Goal: Book appointment/travel/reservation

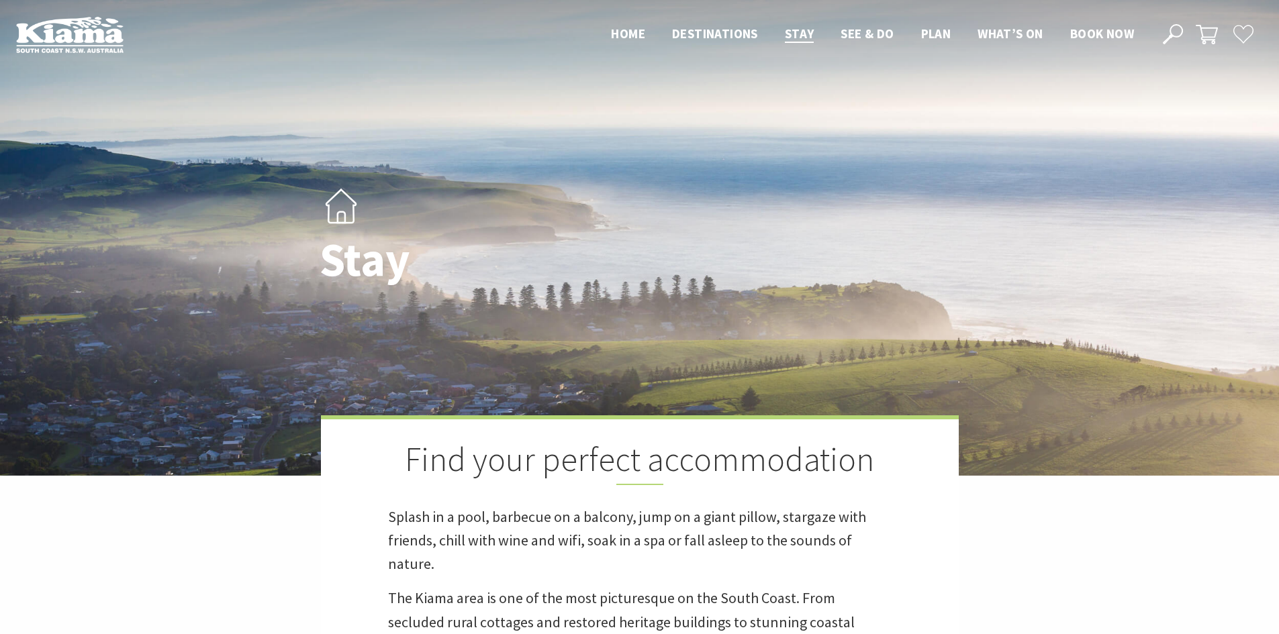
scroll to position [269, 0]
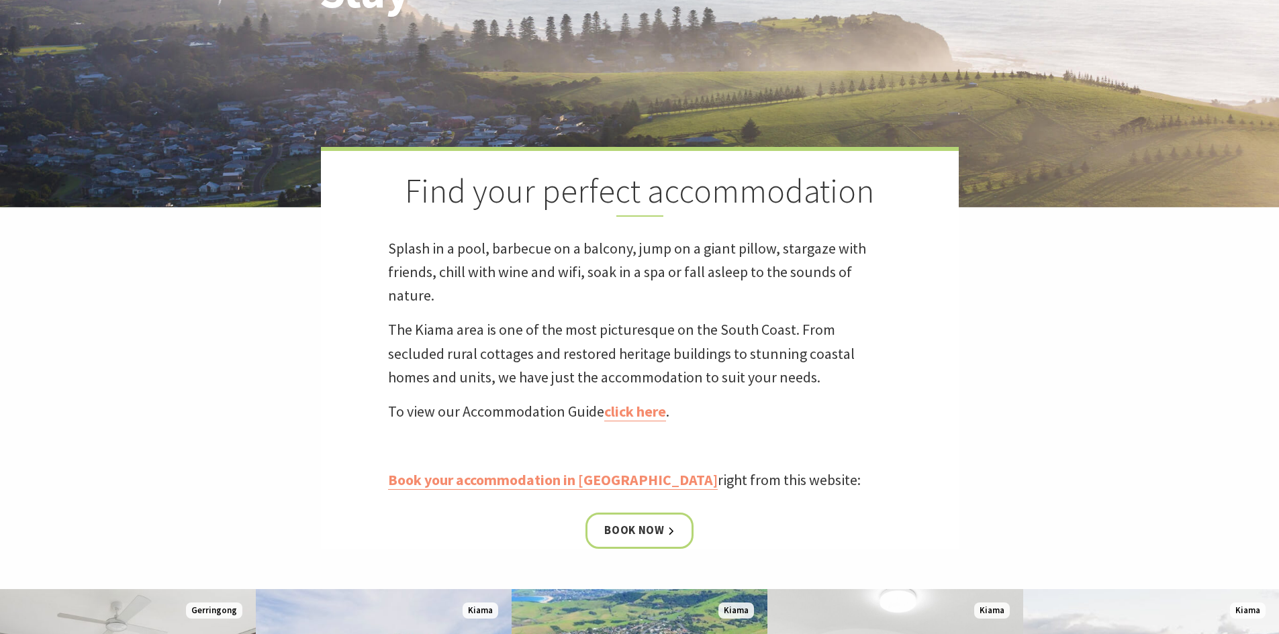
click at [632, 532] on link "Book now" at bounding box center [639, 531] width 108 height 36
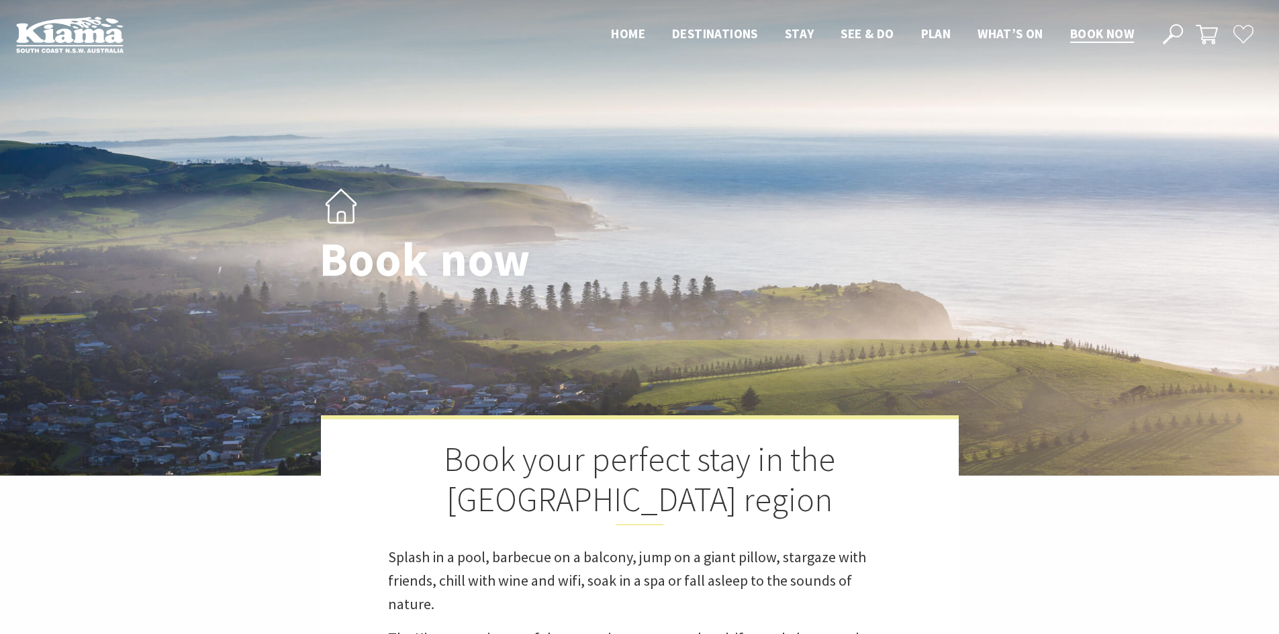
select select "3"
select select "2"
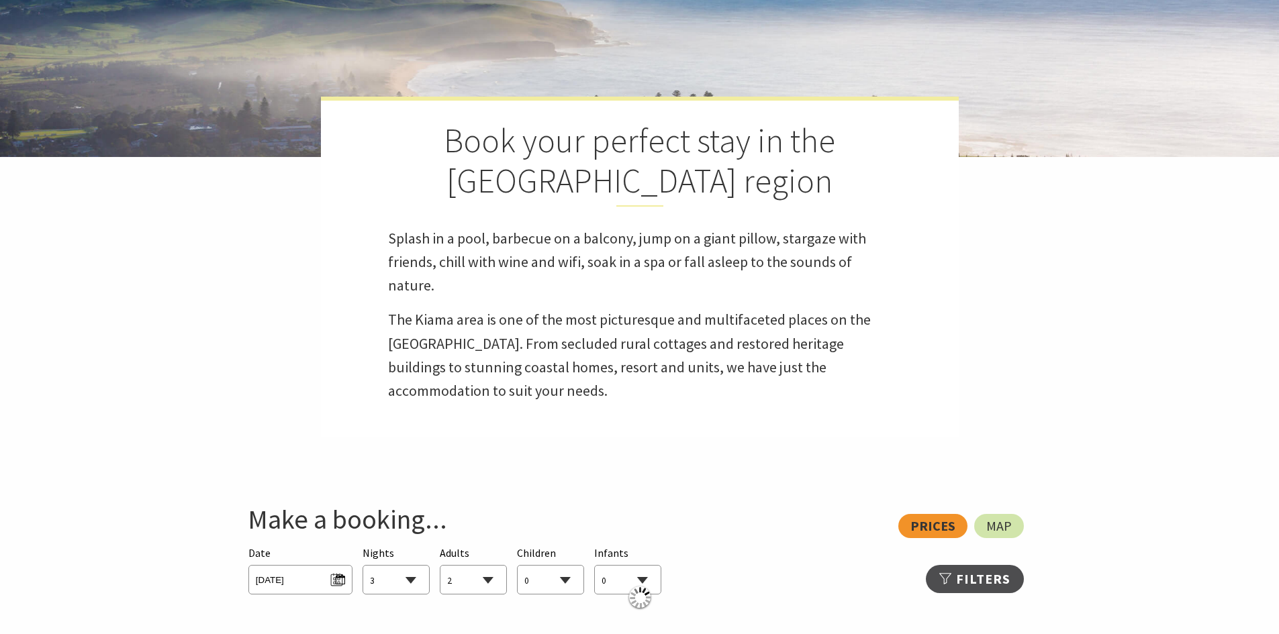
scroll to position [537, 0]
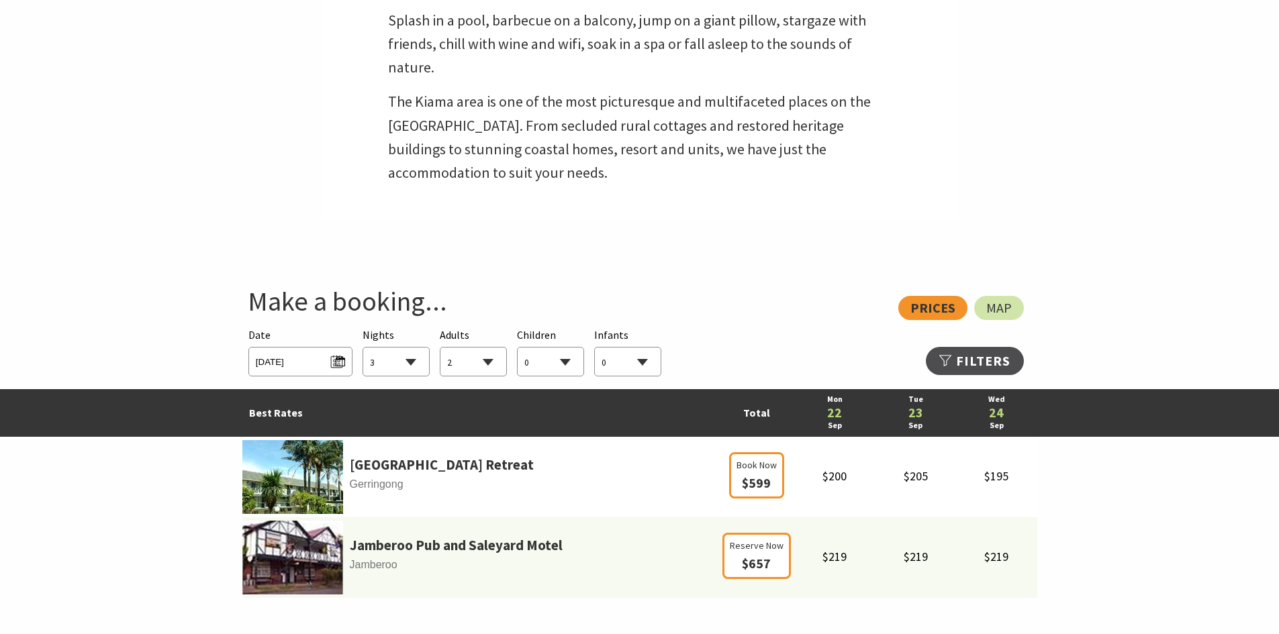
click at [409, 359] on select "1 2 3 4 5 6 7 8 9 10 11 12 13 14 15 16 17 18 19 20 21 22 23 24 25 26 27 28 29 30" at bounding box center [396, 363] width 66 height 30
select select "2"
click at [363, 348] on select "1 2 3 4 5 6 7 8 9 10 11 12 13 14 15 16 17 18 19 20 21 22 23 24 25 26 27 28 29 30" at bounding box center [396, 363] width 66 height 30
click at [484, 363] on select "0 1 2 3 4 5 6 7 8 9 10 11 12 13 14 15 16 17 18 19 20 21 22 23 24 25 26 27 28 29…" at bounding box center [473, 363] width 66 height 30
select select "3"
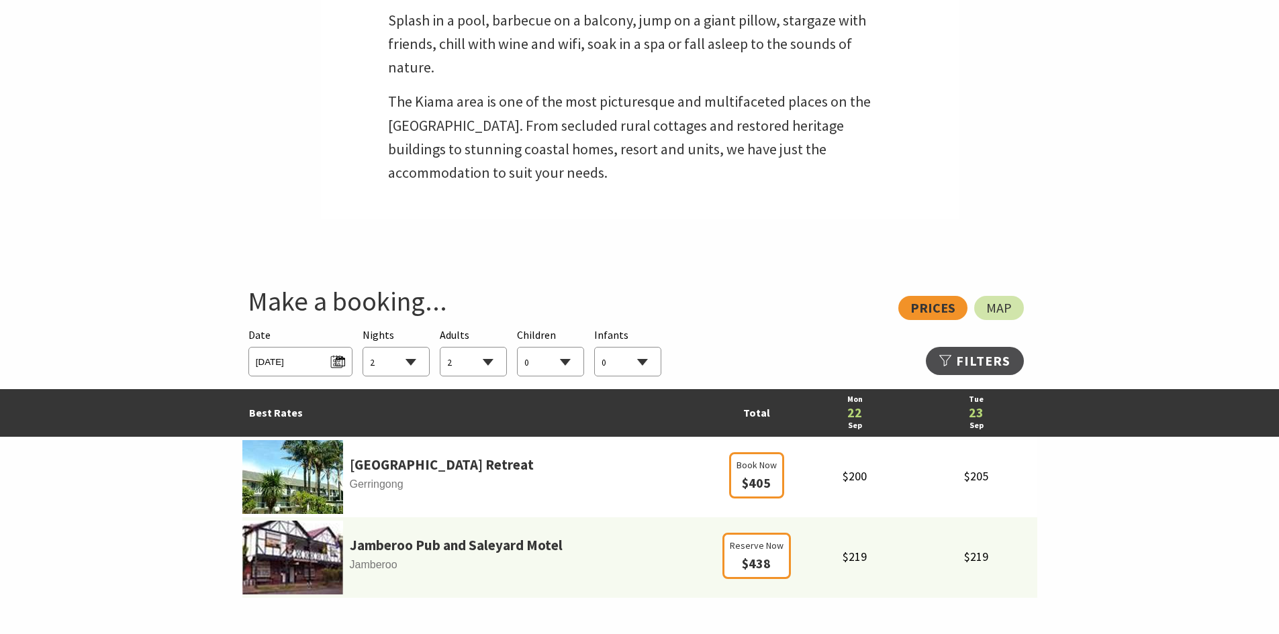
click at [440, 348] on select "0 1 2 3 4 5 6 7 8 9 10 11 12 13 14 15 16 17 18 19 20 21 22 23 24 25 26 27 28 29…" at bounding box center [473, 363] width 66 height 30
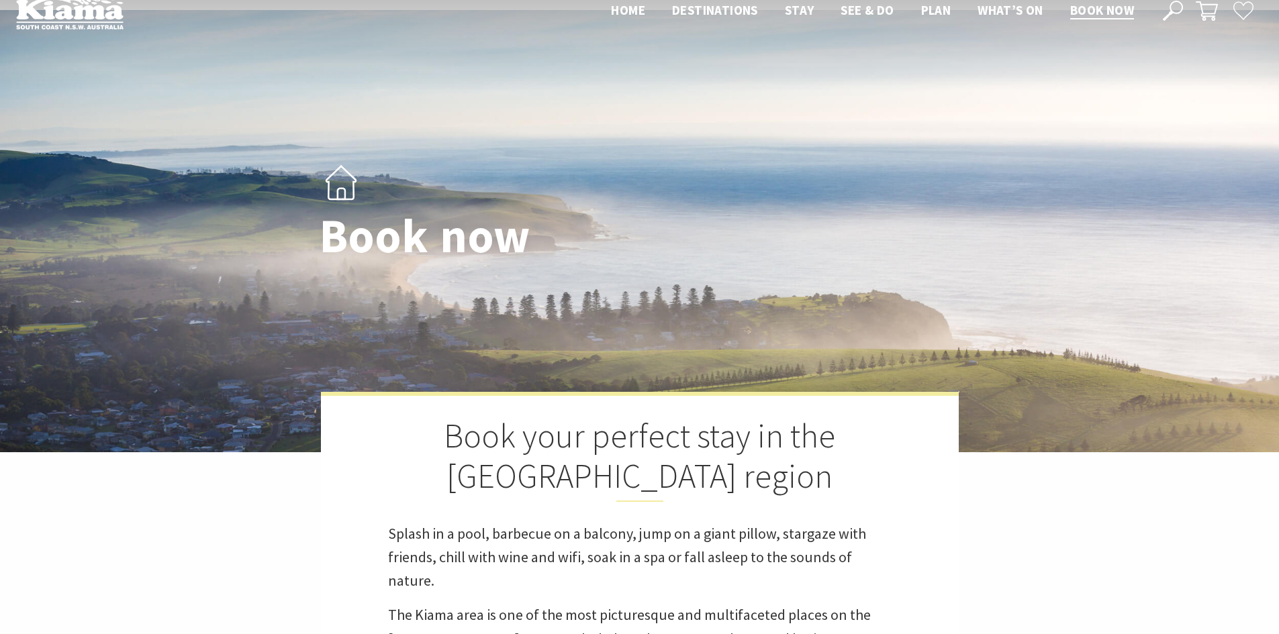
scroll to position [0, 0]
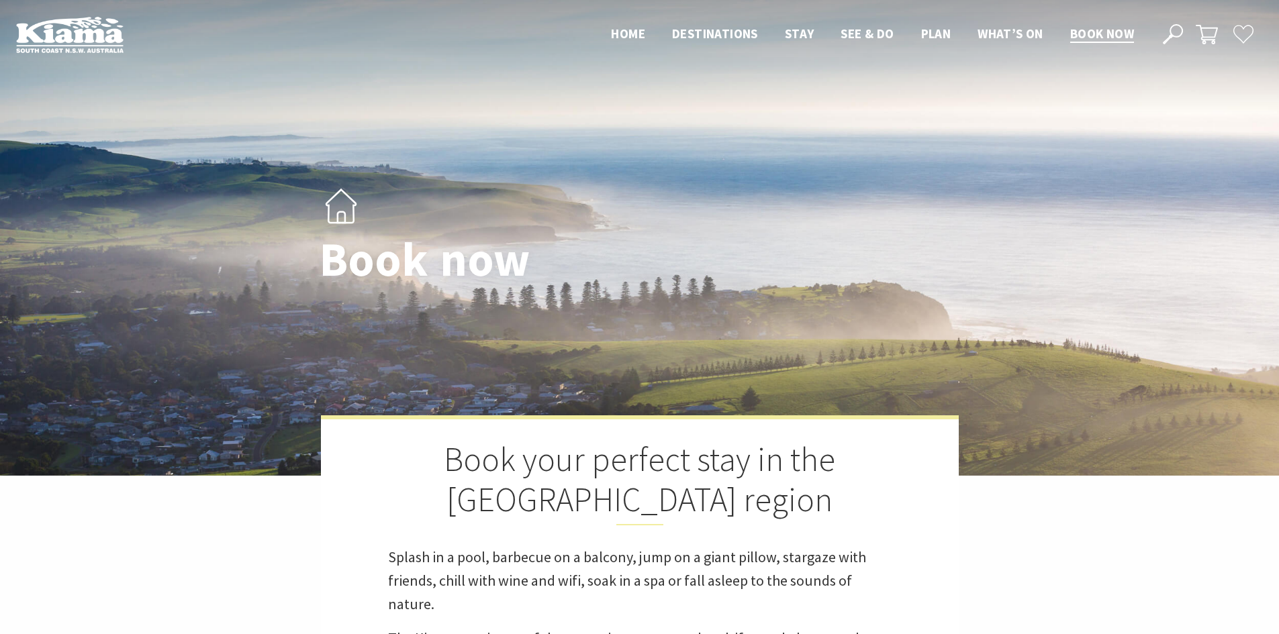
select select "2"
